Goal: Navigation & Orientation: Find specific page/section

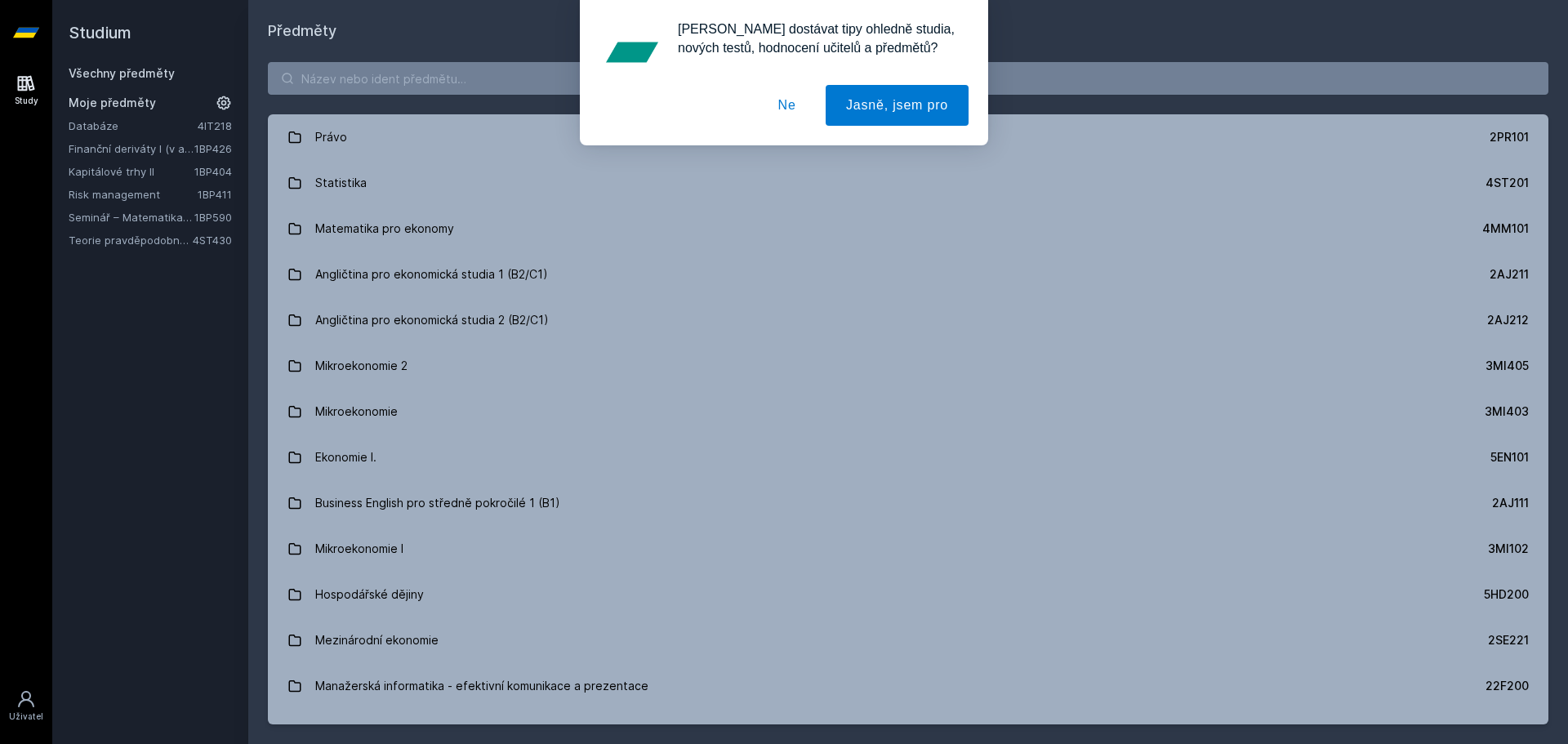
click at [800, 116] on button "Ne" at bounding box center [786, 105] width 59 height 41
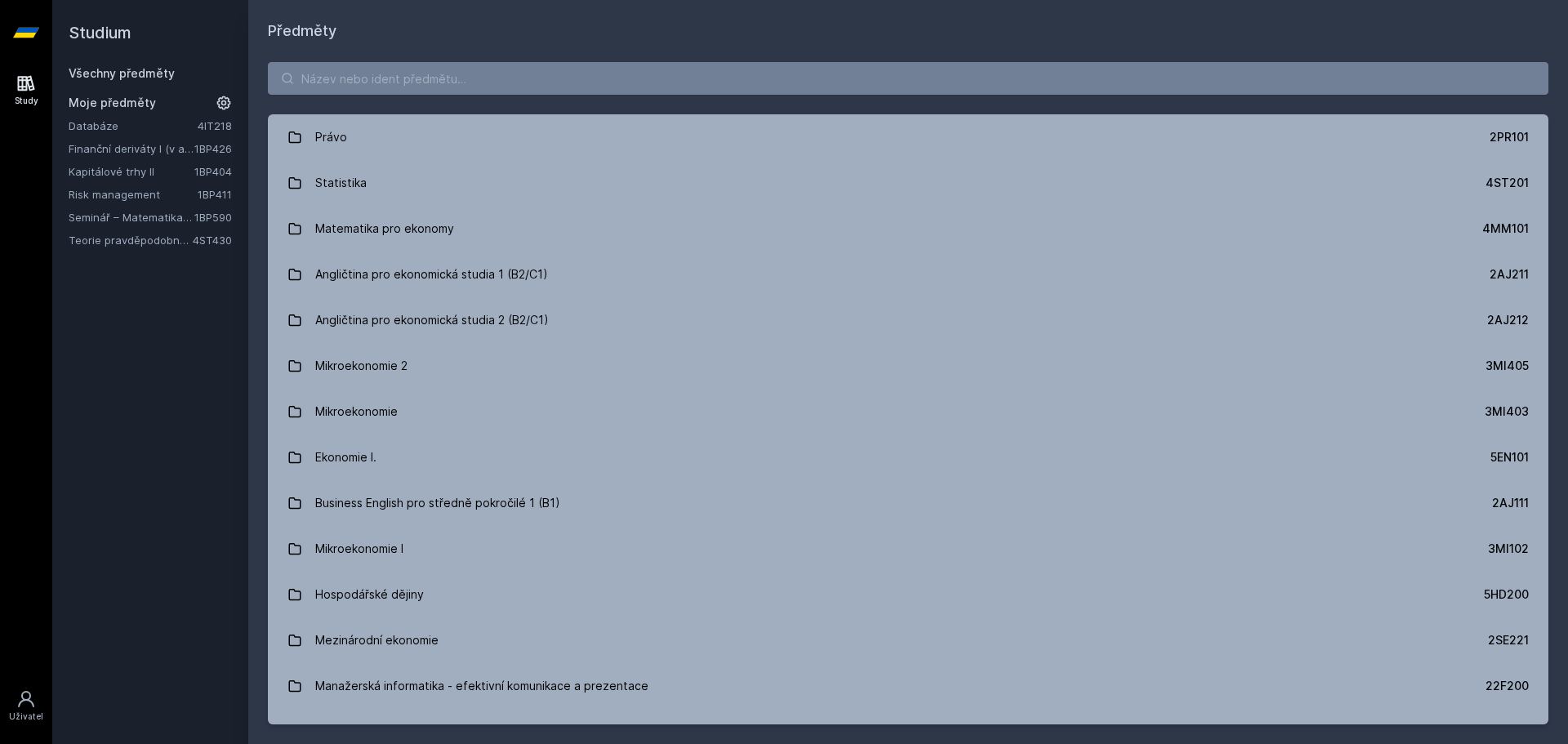
click at [134, 193] on link "Risk management" at bounding box center [133, 194] width 129 height 16
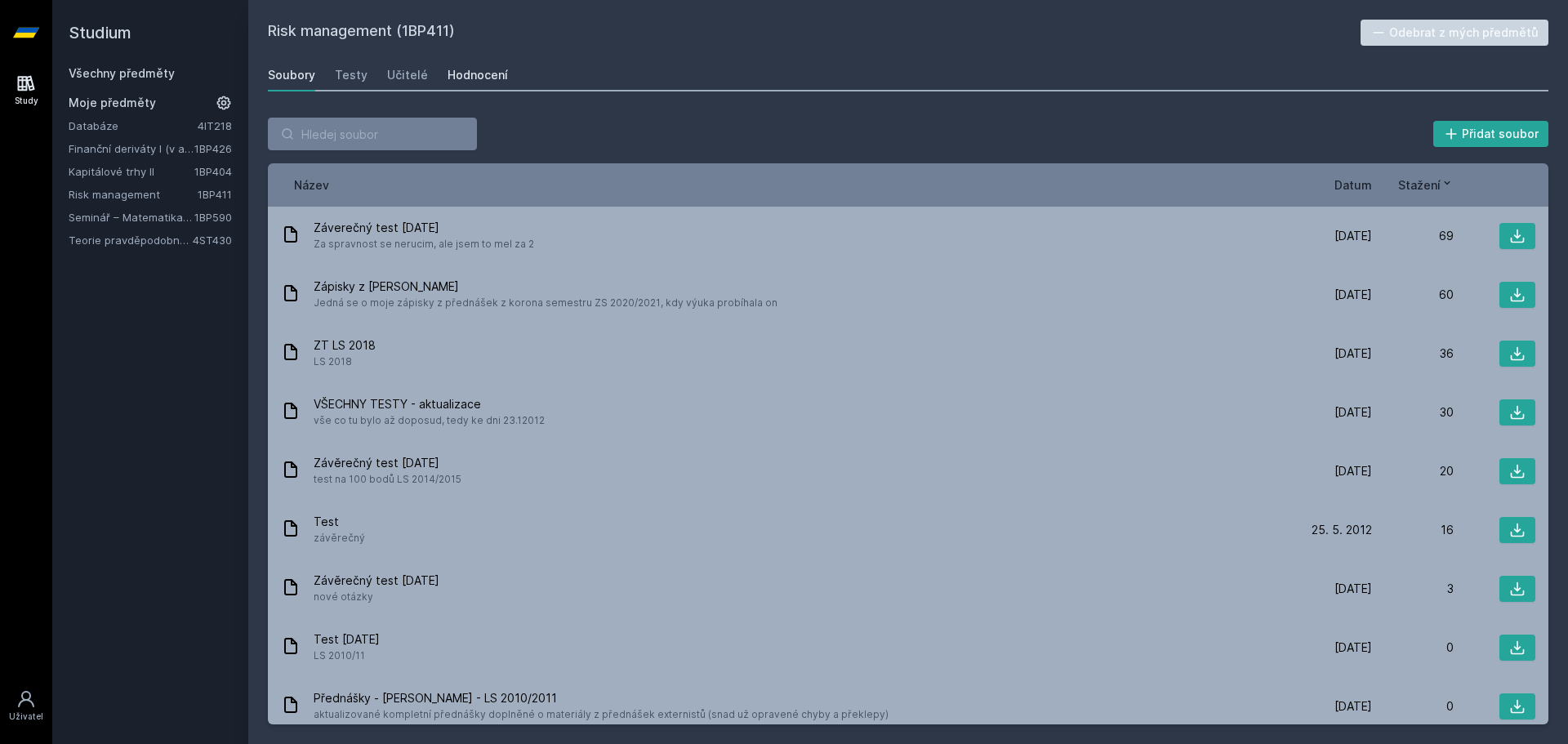
click at [457, 73] on div "Hodnocení" at bounding box center [478, 75] width 60 height 16
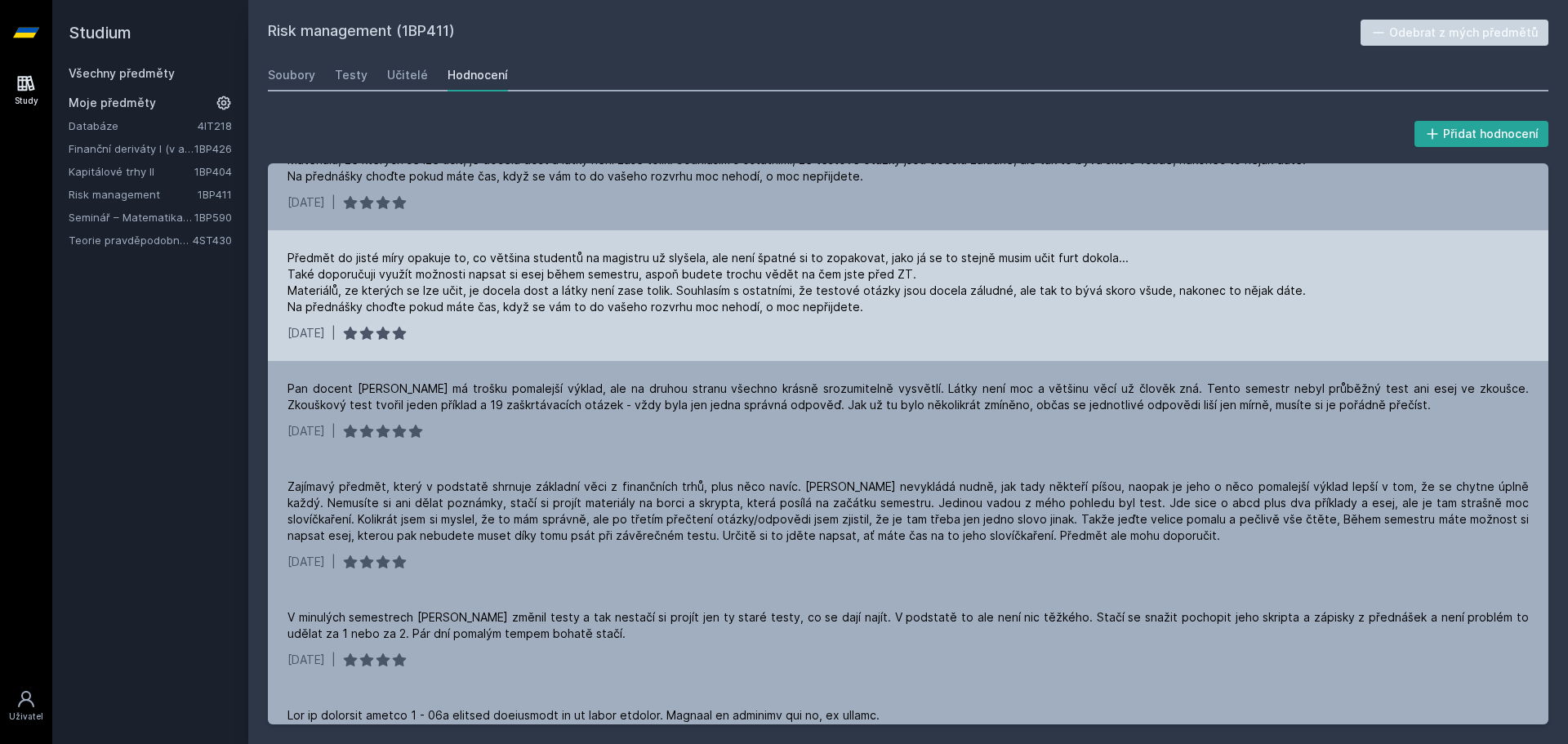
scroll to position [163, 0]
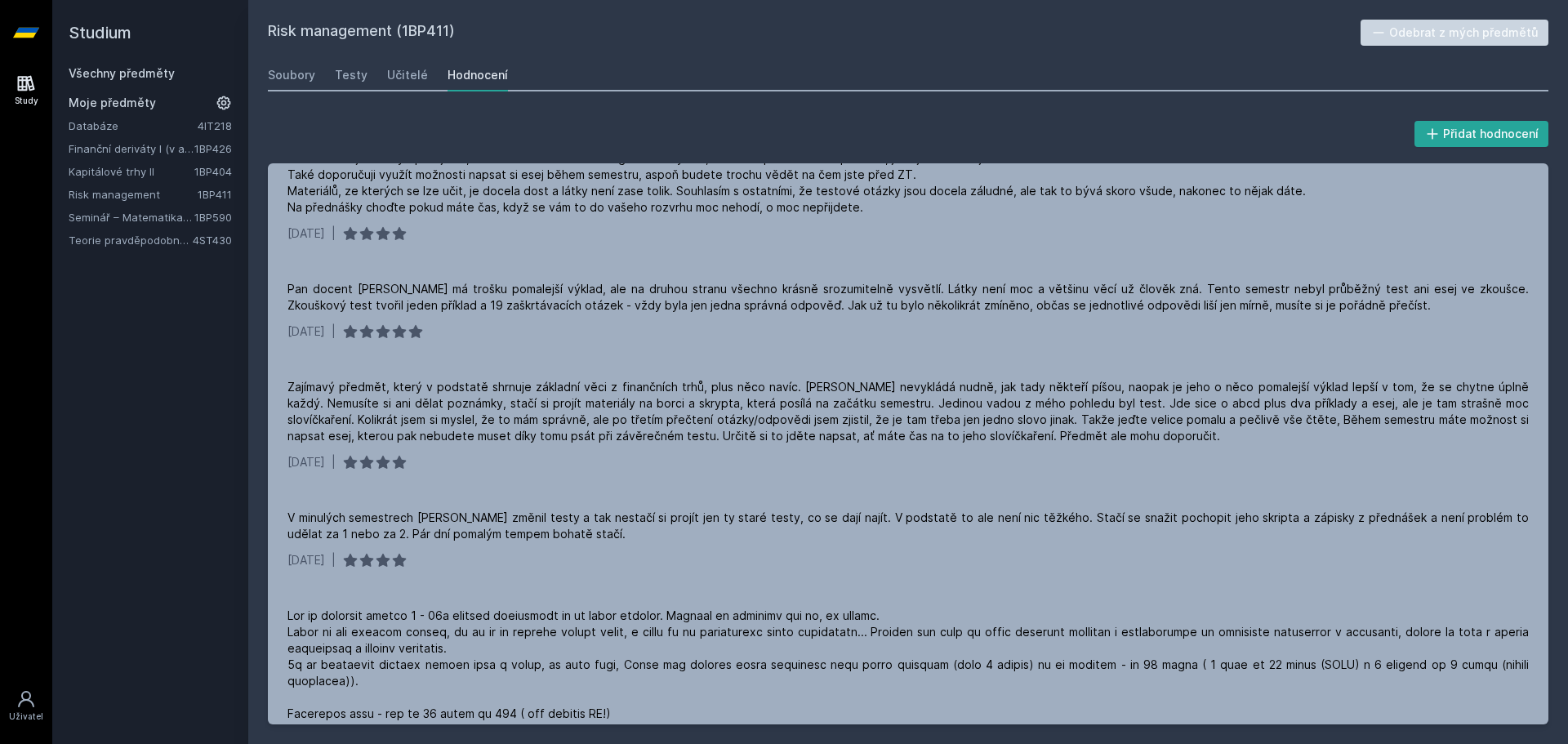
click at [121, 147] on link "Finanční deriváty I (v angličtině)" at bounding box center [131, 148] width 126 height 16
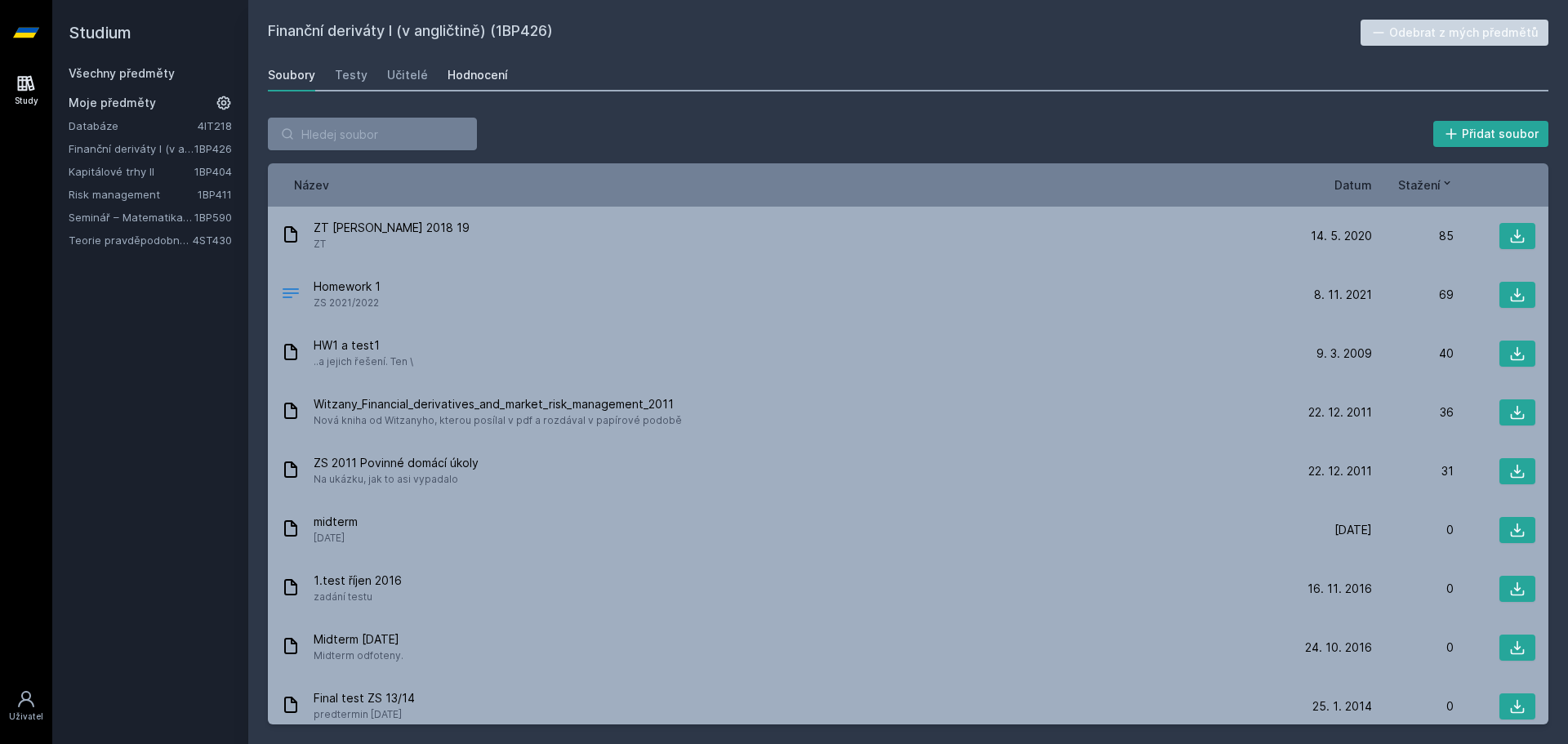
click at [452, 74] on div "Hodnocení" at bounding box center [478, 75] width 60 height 16
